Goal: Information Seeking & Learning: Understand process/instructions

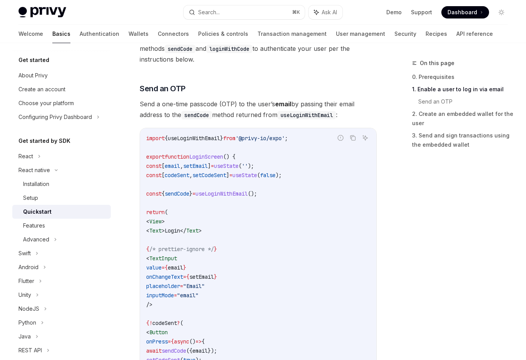
scroll to position [301, 0]
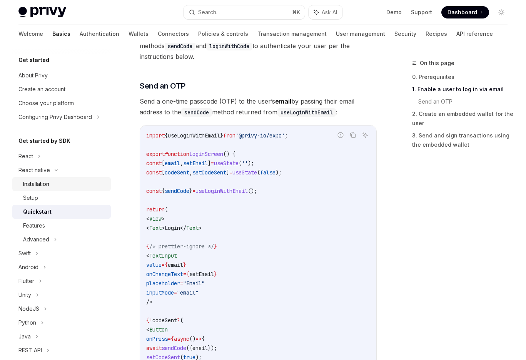
click at [68, 181] on div "Installation" at bounding box center [64, 183] width 83 height 9
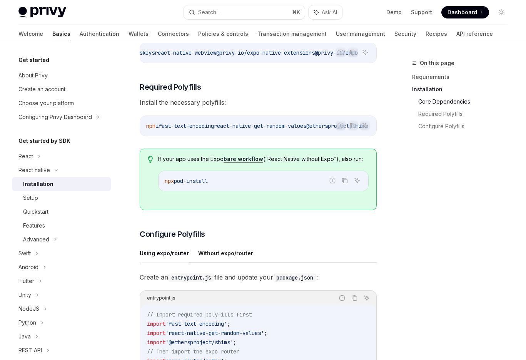
scroll to position [168, 0]
click at [280, 163] on span "If your app uses the Expo bare workflow (“React Native without Expo”), also run:" at bounding box center [263, 160] width 211 height 8
click at [278, 163] on span "If your app uses the Expo bare workflow (“React Native without Expo”), also run:" at bounding box center [263, 160] width 211 height 8
drag, startPoint x: 278, startPoint y: 166, endPoint x: 322, endPoint y: 166, distance: 44.3
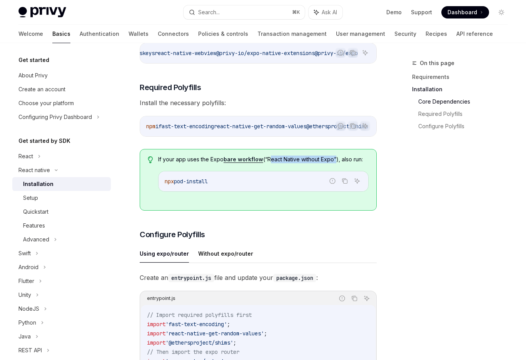
click at [322, 163] on span "If your app uses the Expo bare workflow (“React Native without Expo”), also run:" at bounding box center [263, 160] width 211 height 8
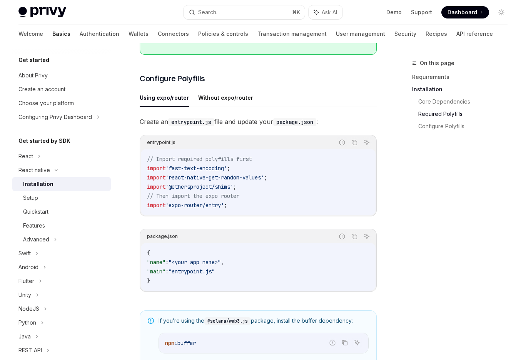
scroll to position [325, 0]
click at [199, 100] on button "Without expo/router" at bounding box center [225, 97] width 55 height 18
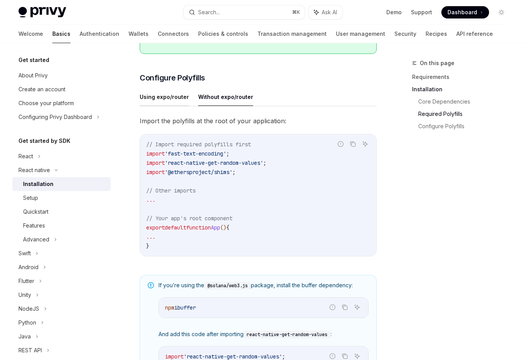
click at [184, 103] on button "Using expo/router" at bounding box center [164, 97] width 49 height 18
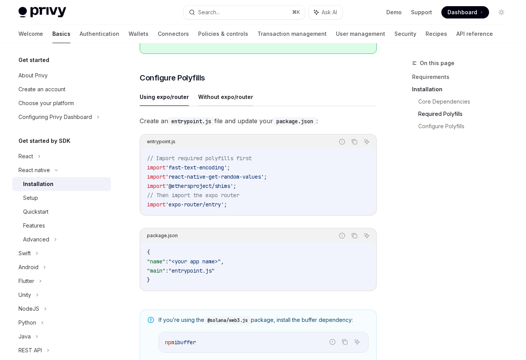
click at [216, 101] on button "Without expo/router" at bounding box center [225, 97] width 55 height 18
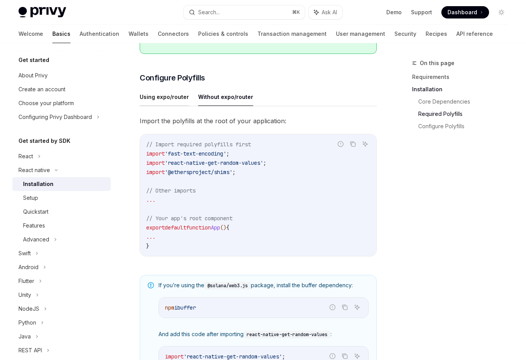
click at [182, 105] on button "Using expo/router" at bounding box center [164, 97] width 49 height 18
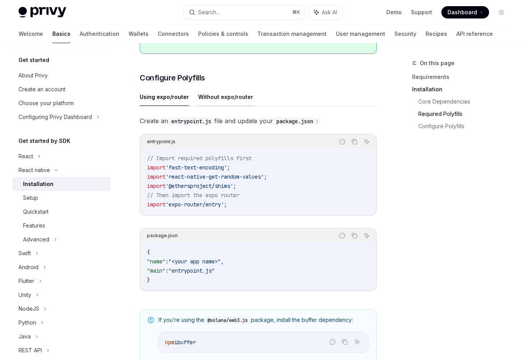
click at [219, 101] on button "Without expo/router" at bounding box center [225, 97] width 55 height 18
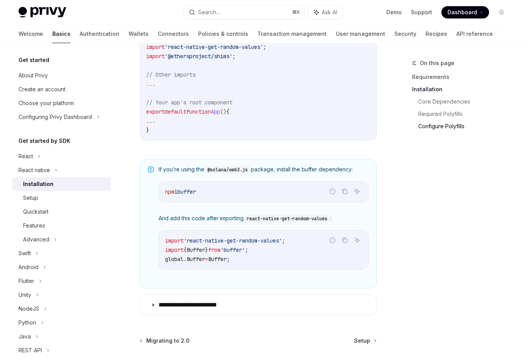
scroll to position [370, 0]
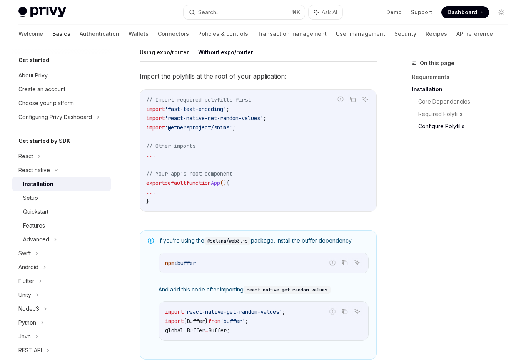
click at [164, 61] on button "Using expo/router" at bounding box center [164, 52] width 49 height 18
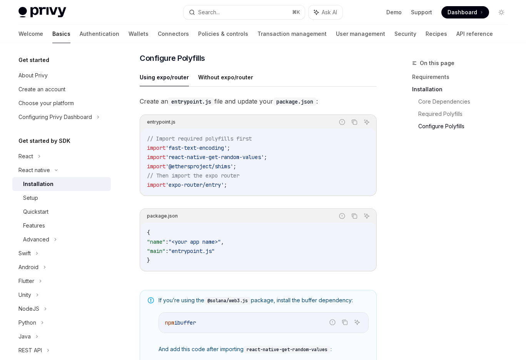
scroll to position [344, 0]
click at [243, 86] on button "Without expo/router" at bounding box center [225, 78] width 55 height 18
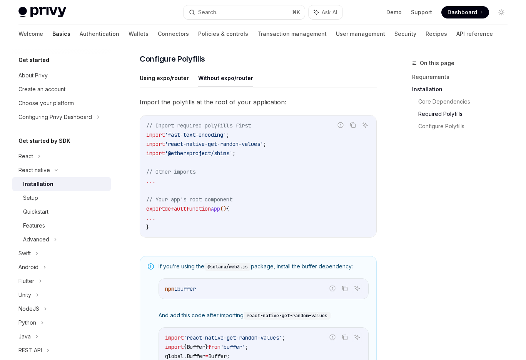
click at [162, 94] on div "Using expo/router Without expo/router Import the polyfills at the root of your …" at bounding box center [258, 159] width 237 height 181
click at [169, 87] on button "Using expo/router" at bounding box center [164, 78] width 49 height 18
type textarea "*"
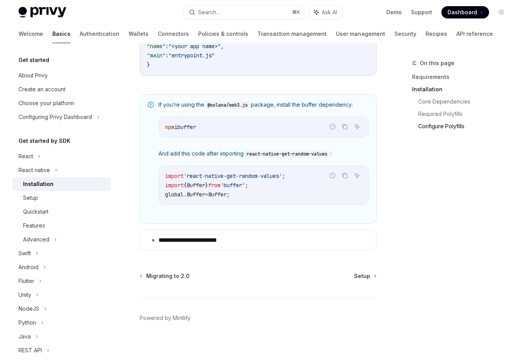
scroll to position [539, 0]
